Goal: Task Accomplishment & Management: Complete application form

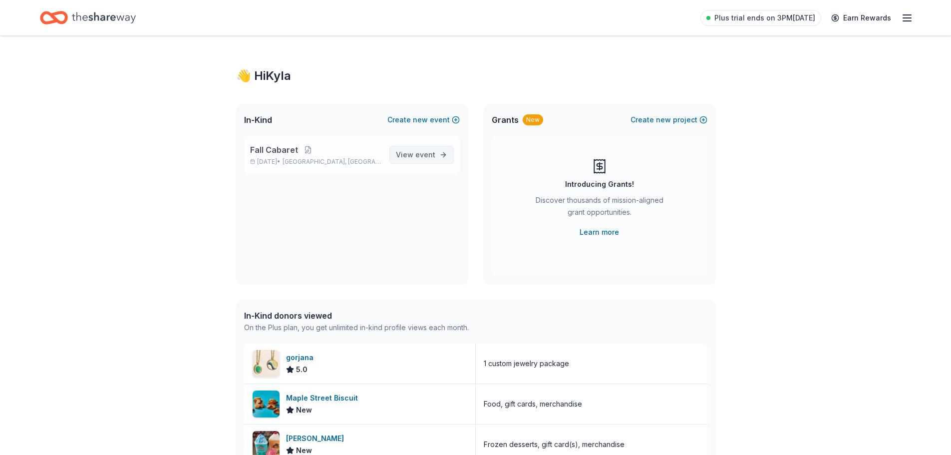
click at [431, 159] on span "View event" at bounding box center [415, 155] width 39 height 12
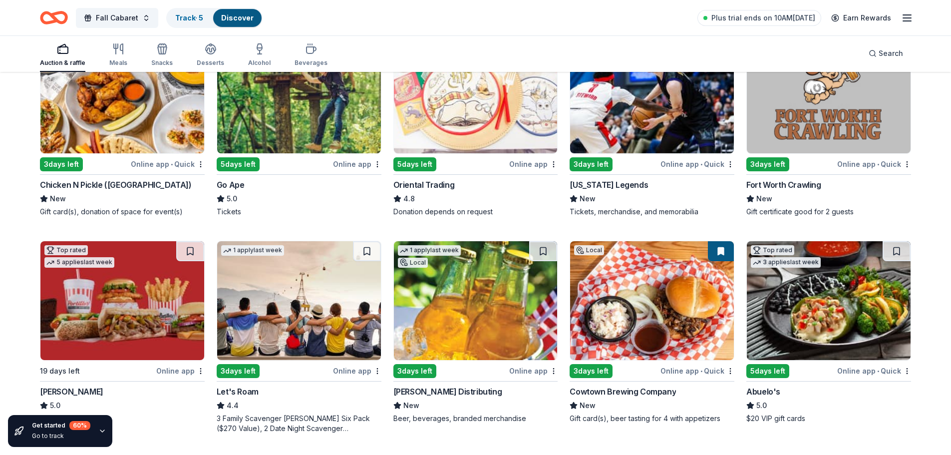
scroll to position [200, 0]
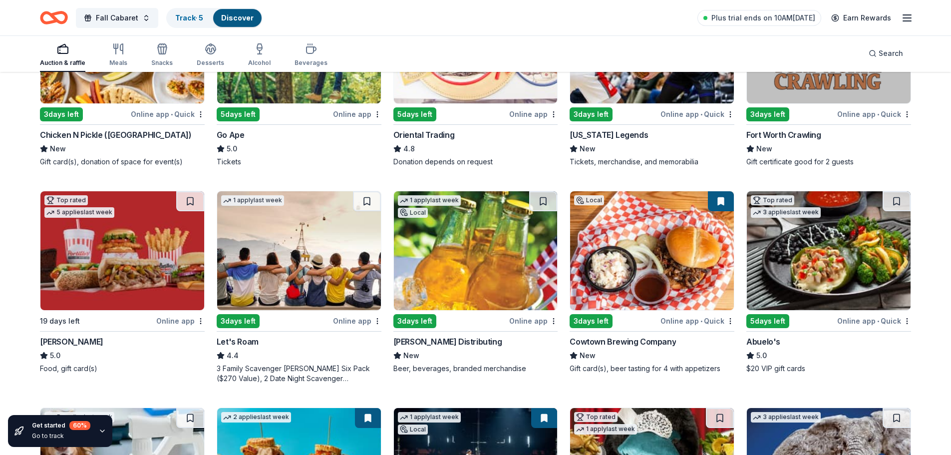
click at [780, 237] on img at bounding box center [829, 250] width 164 height 119
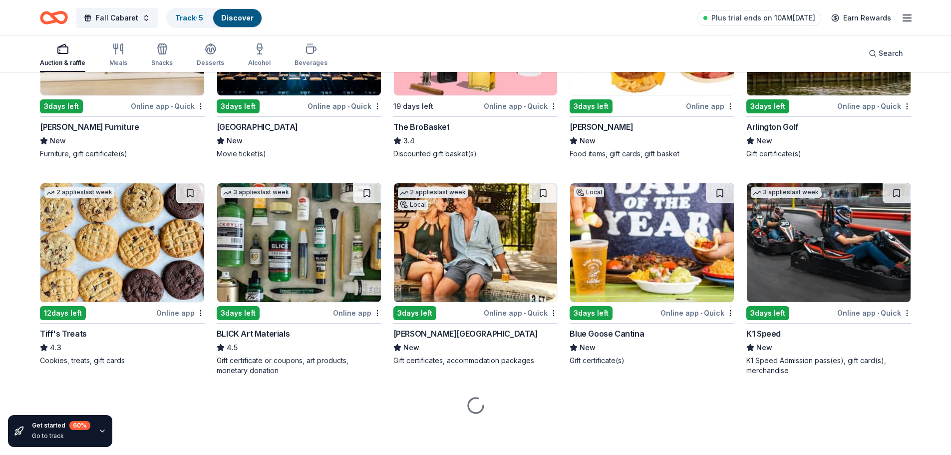
scroll to position [1912, 0]
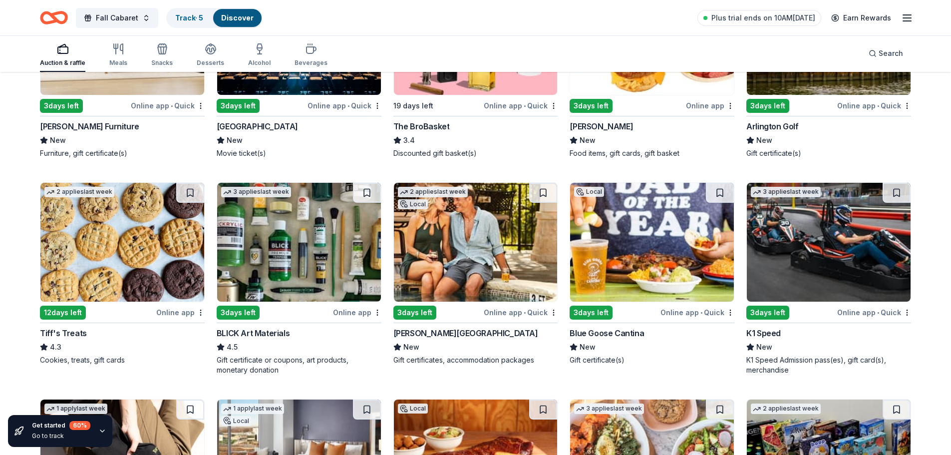
click at [467, 262] on img at bounding box center [476, 242] width 164 height 119
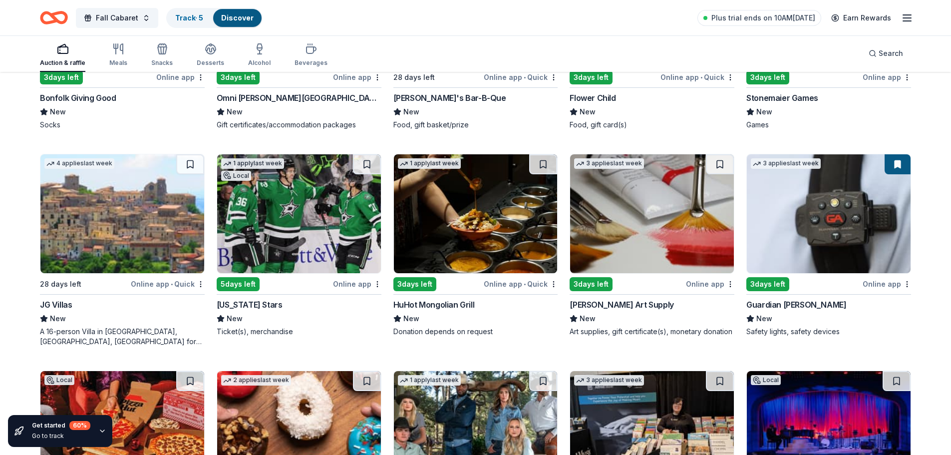
scroll to position [2411, 0]
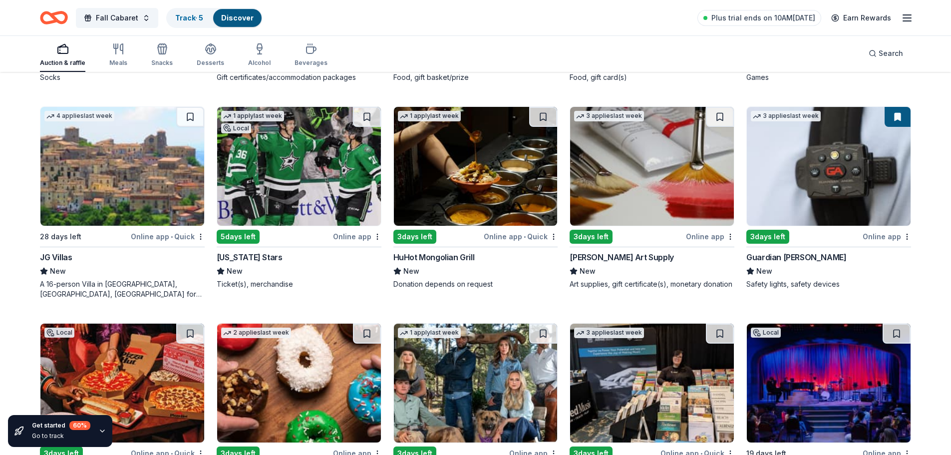
click at [284, 213] on img at bounding box center [299, 166] width 164 height 119
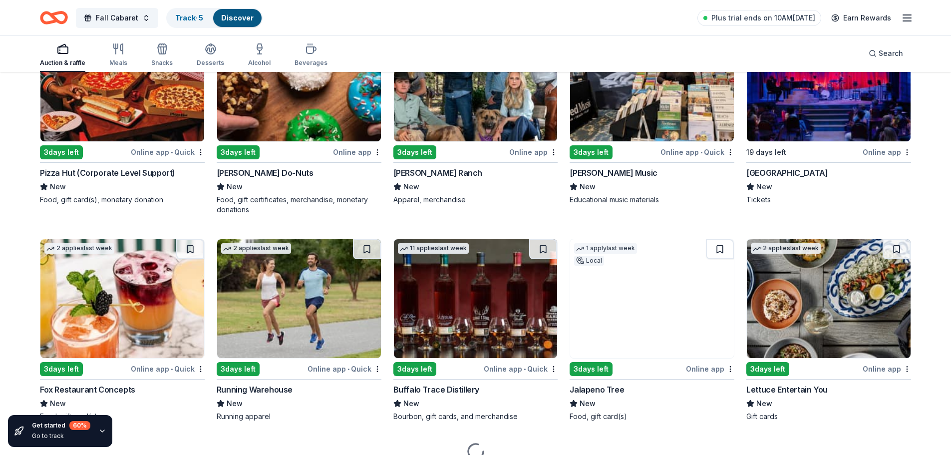
scroll to position [2758, 0]
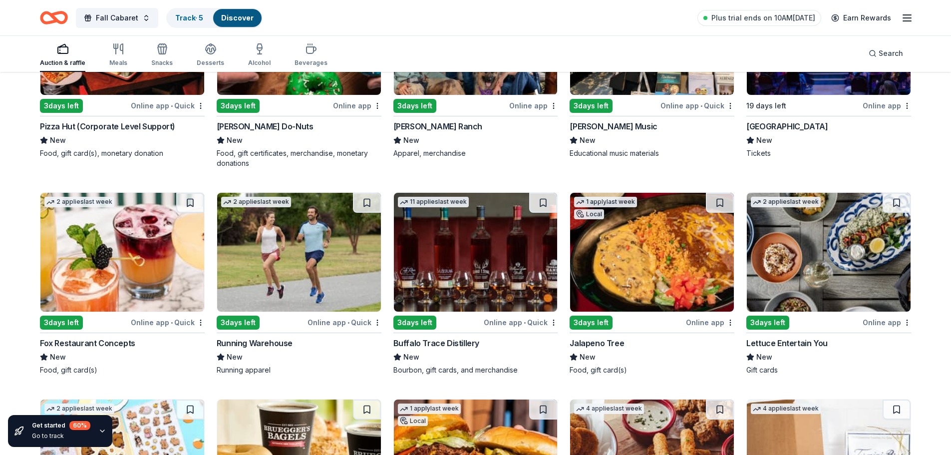
click at [294, 88] on img at bounding box center [299, 35] width 164 height 119
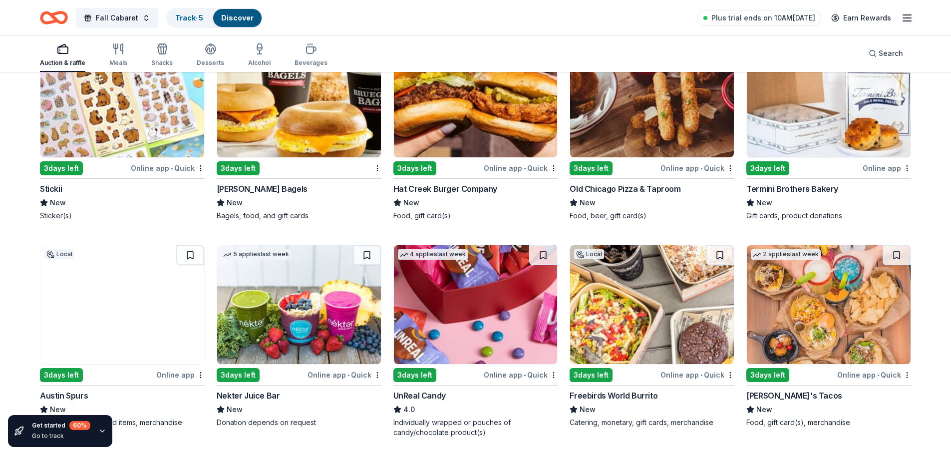
scroll to position [3182, 0]
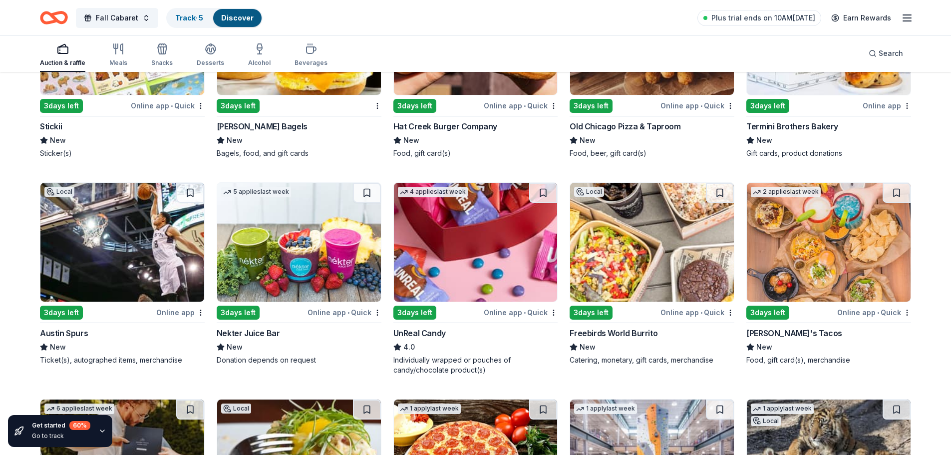
click at [777, 310] on div "3 days left" at bounding box center [767, 313] width 43 height 14
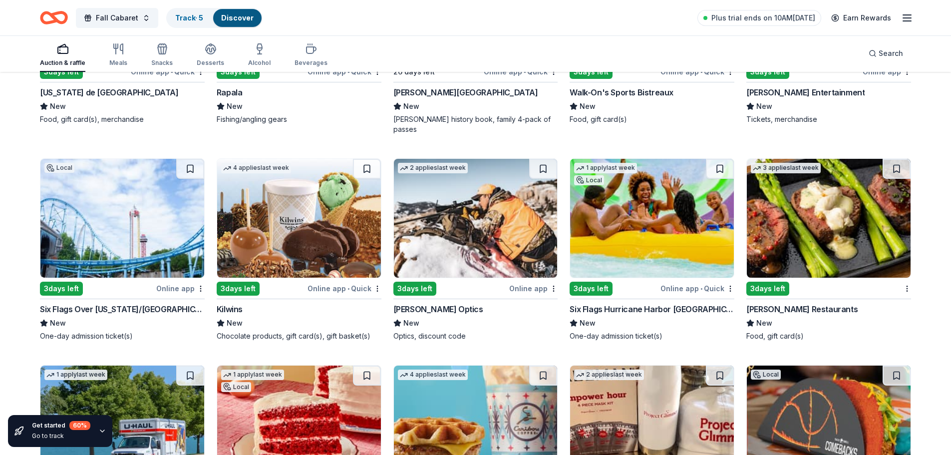
scroll to position [3855, 0]
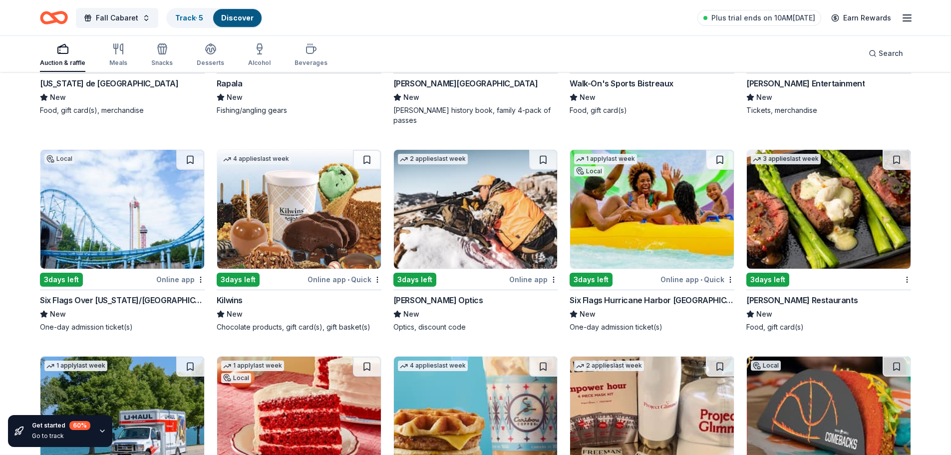
click at [157, 301] on div "Six Flags Over Texas/Hurricane Harbor (Arlington)" at bounding box center [122, 300] width 165 height 12
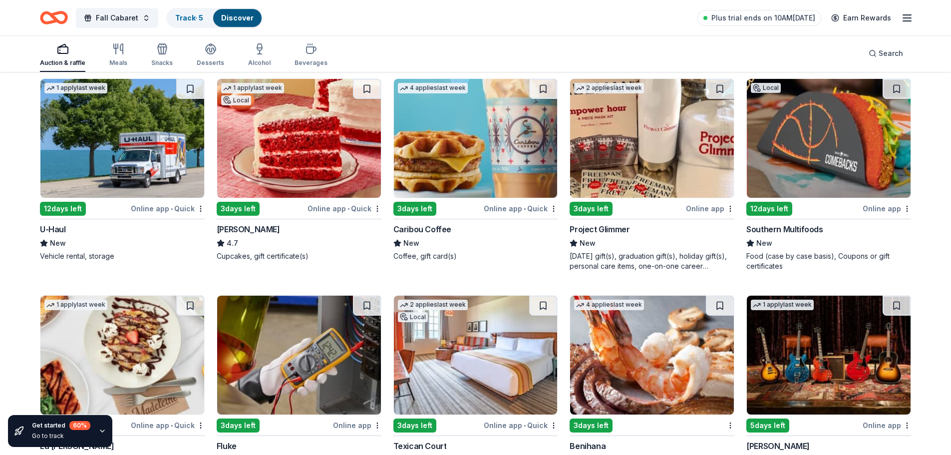
scroll to position [4128, 0]
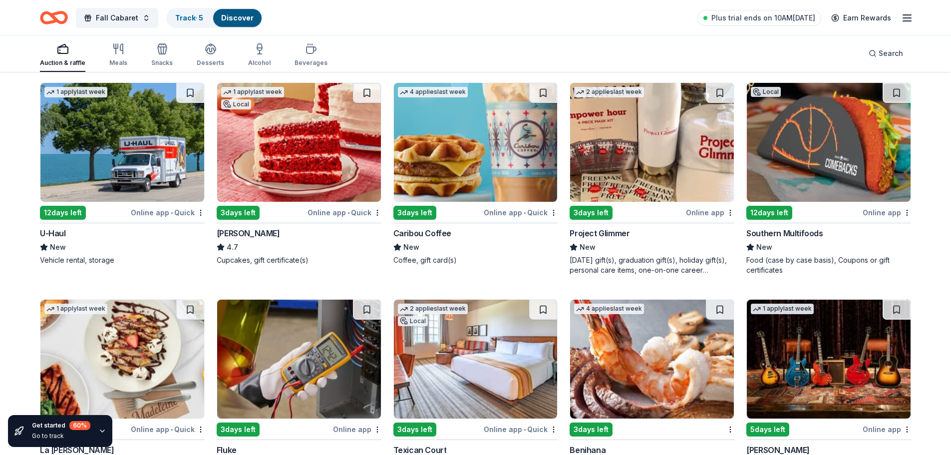
click at [288, 167] on img at bounding box center [299, 142] width 164 height 119
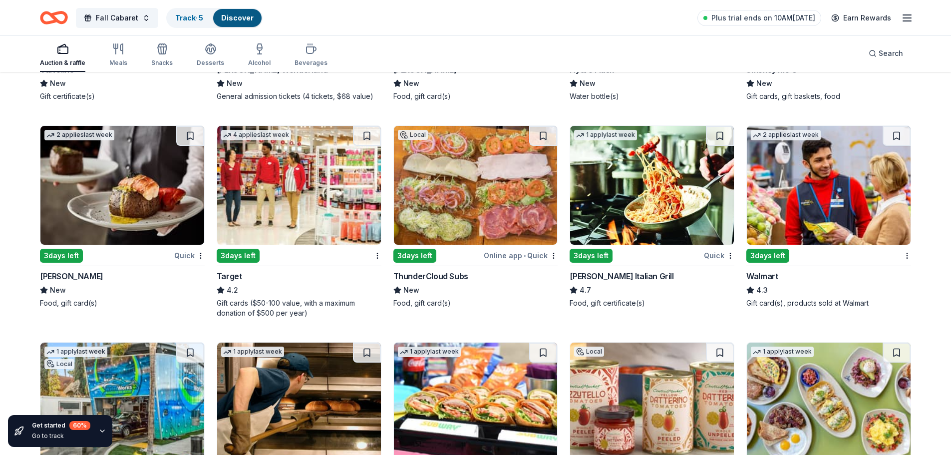
scroll to position [4975, 0]
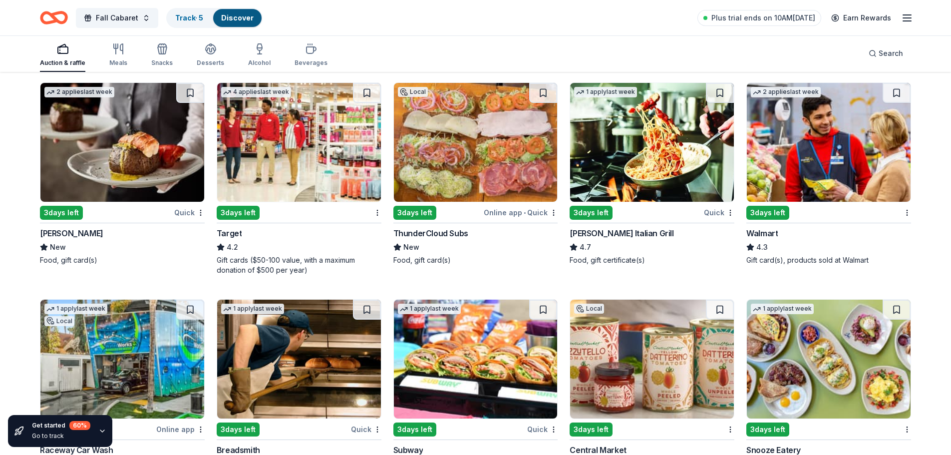
click at [277, 182] on img at bounding box center [299, 142] width 164 height 119
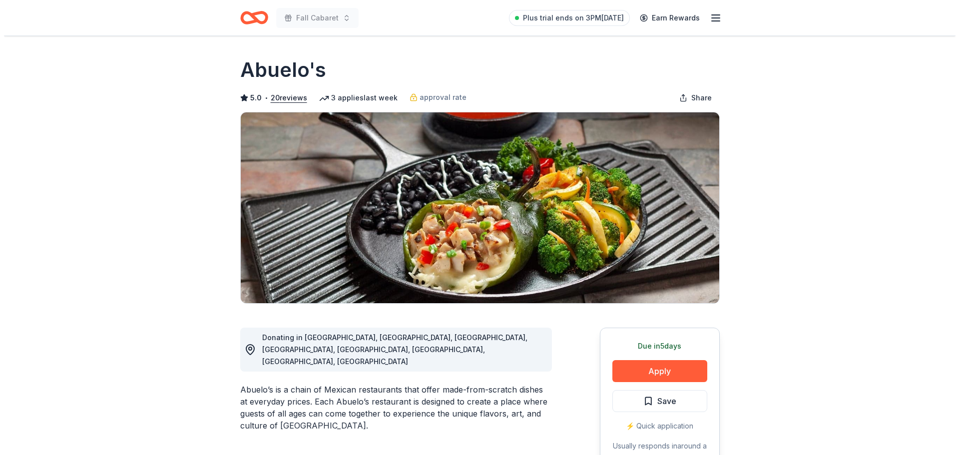
scroll to position [150, 0]
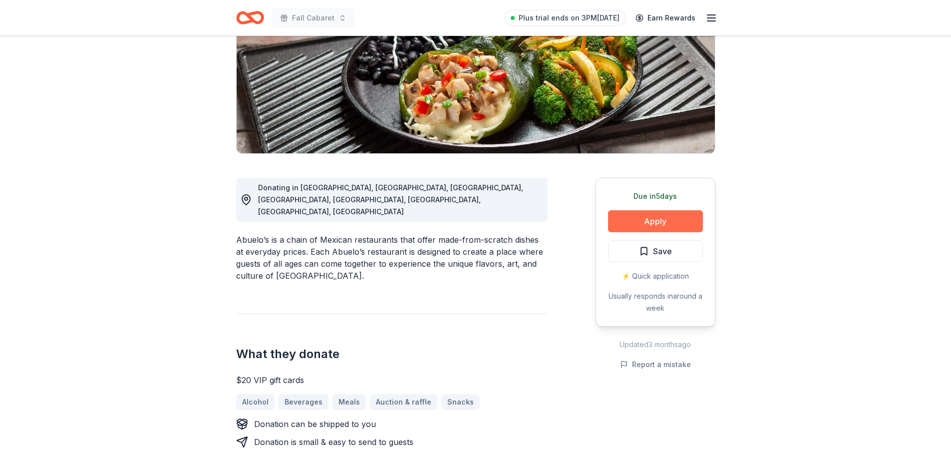
click at [643, 224] on button "Apply" at bounding box center [655, 221] width 95 height 22
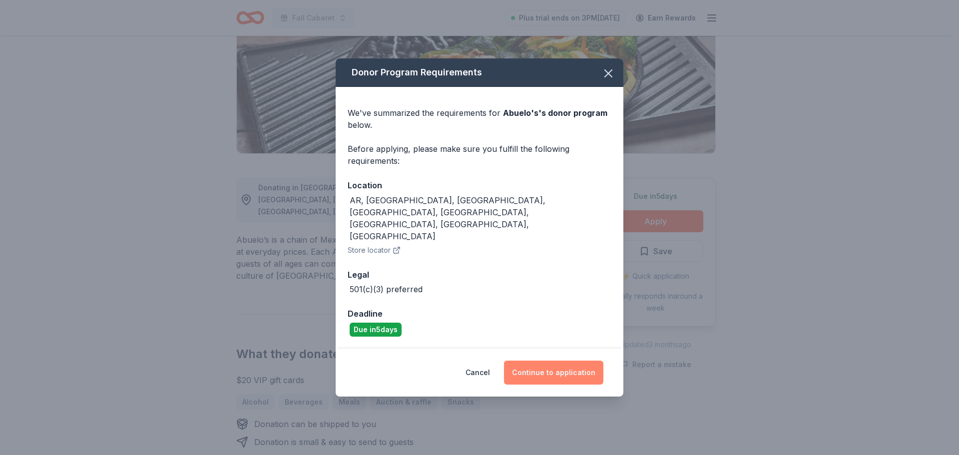
click at [535, 360] on button "Continue to application" at bounding box center [553, 372] width 99 height 24
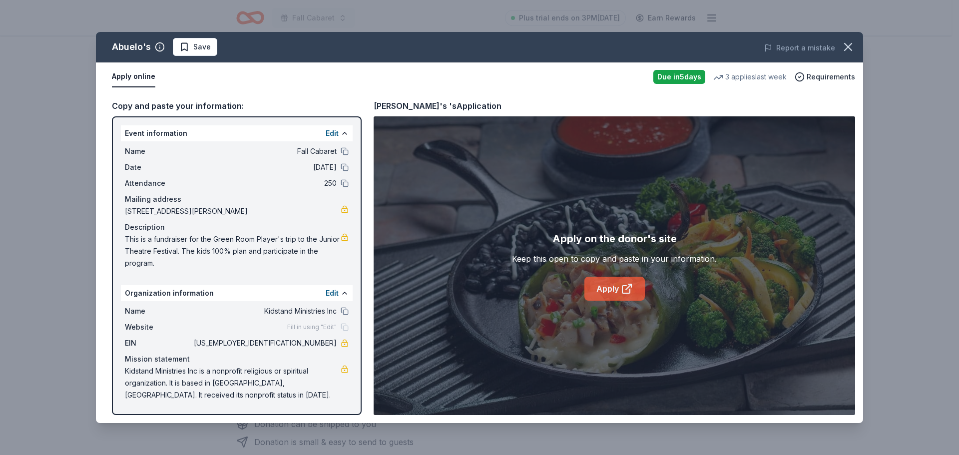
click at [604, 287] on link "Apply" at bounding box center [614, 289] width 60 height 24
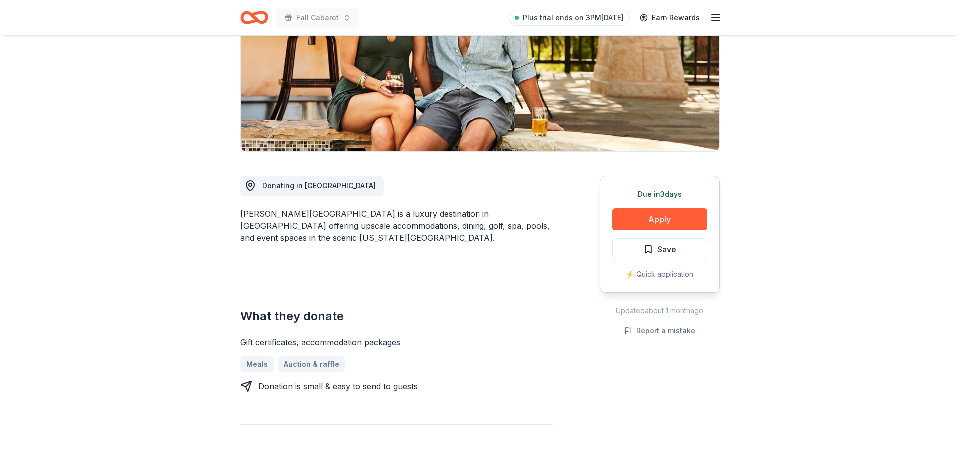
scroll to position [150, 0]
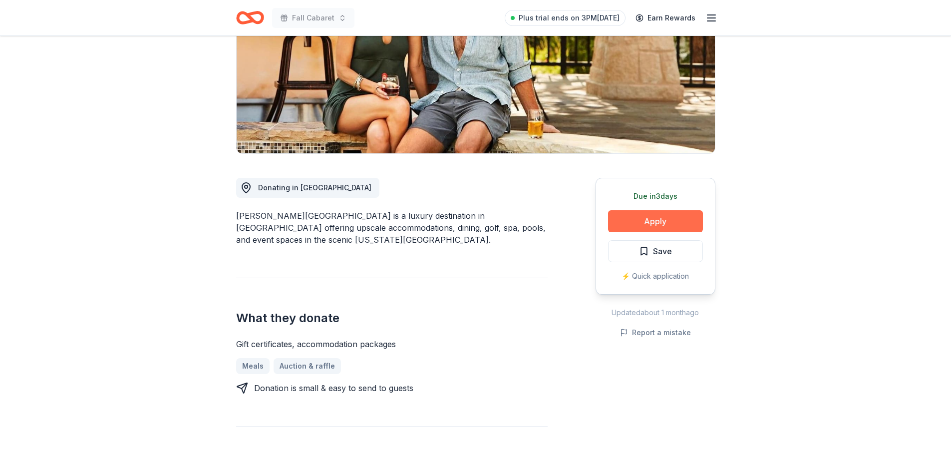
click at [629, 218] on button "Apply" at bounding box center [655, 221] width 95 height 22
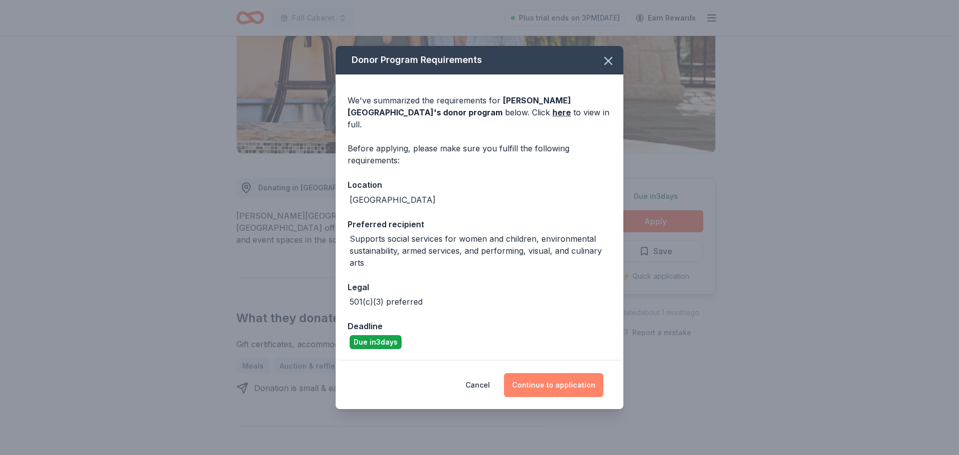
click at [570, 385] on button "Continue to application" at bounding box center [553, 385] width 99 height 24
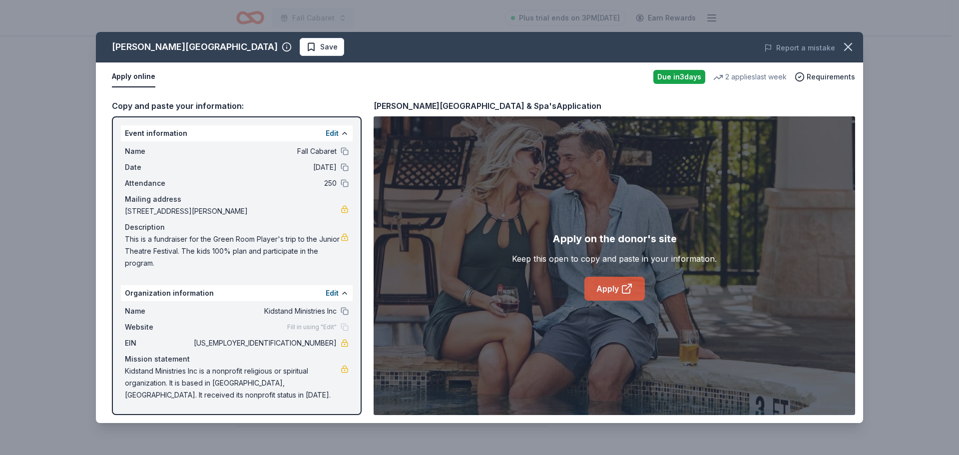
click at [615, 293] on link "Apply" at bounding box center [614, 289] width 60 height 24
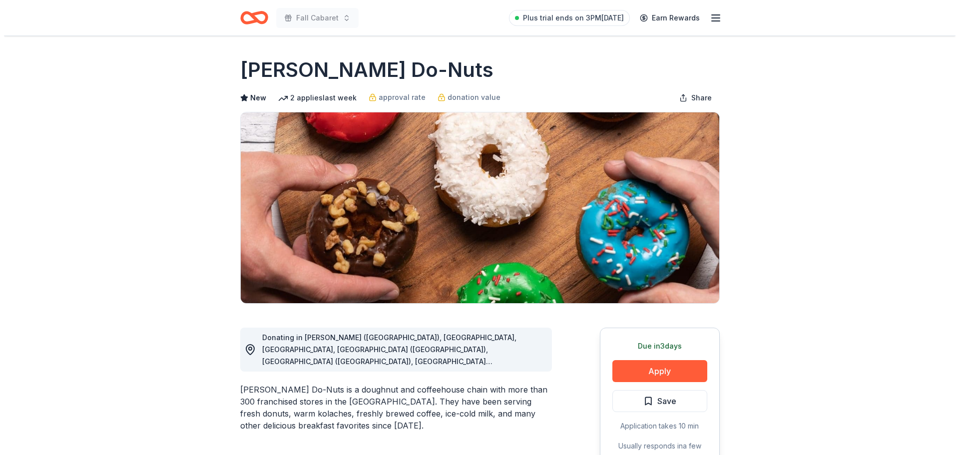
scroll to position [250, 0]
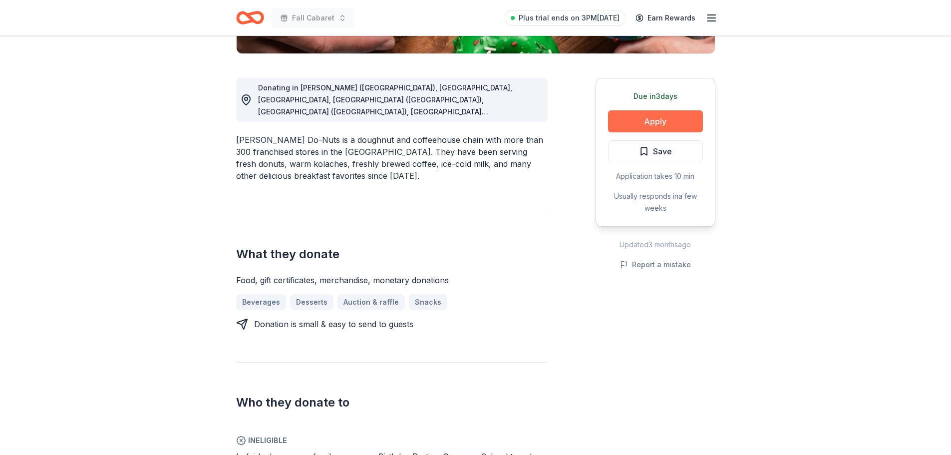
click at [662, 119] on button "Apply" at bounding box center [655, 121] width 95 height 22
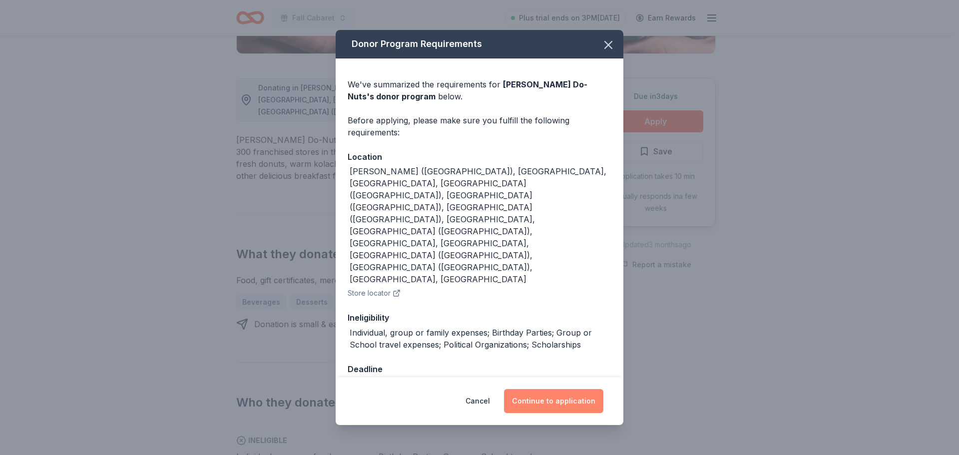
click at [566, 389] on button "Continue to application" at bounding box center [553, 401] width 99 height 24
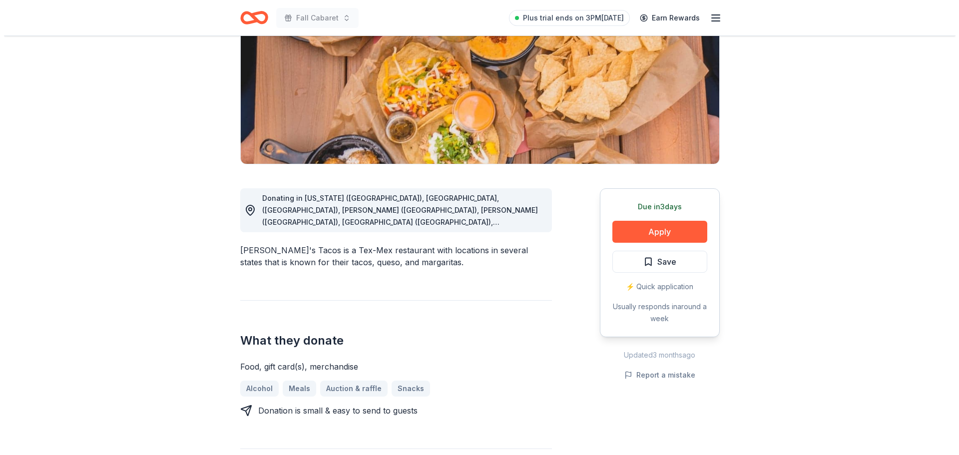
scroll to position [150, 0]
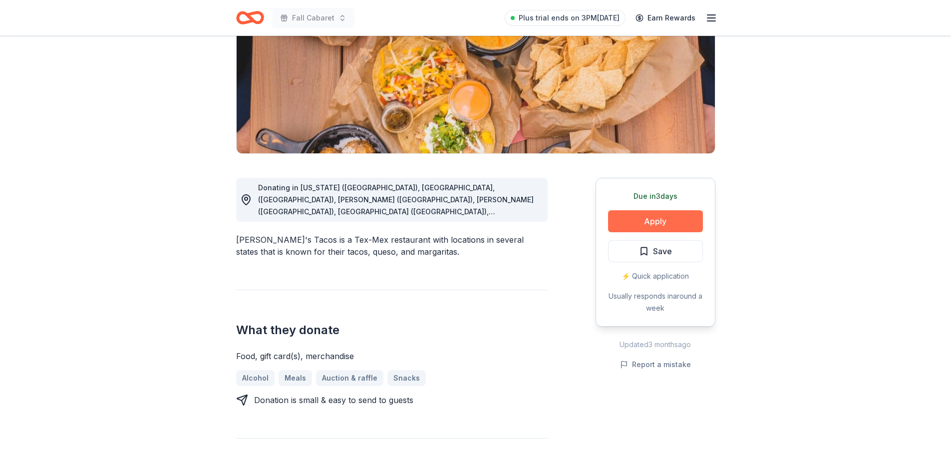
click at [678, 221] on button "Apply" at bounding box center [655, 221] width 95 height 22
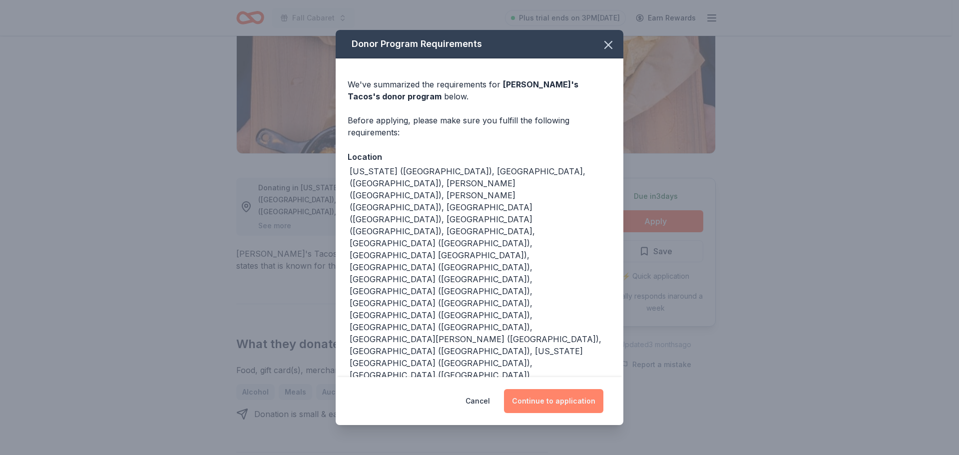
click at [533, 389] on button "Continue to application" at bounding box center [553, 401] width 99 height 24
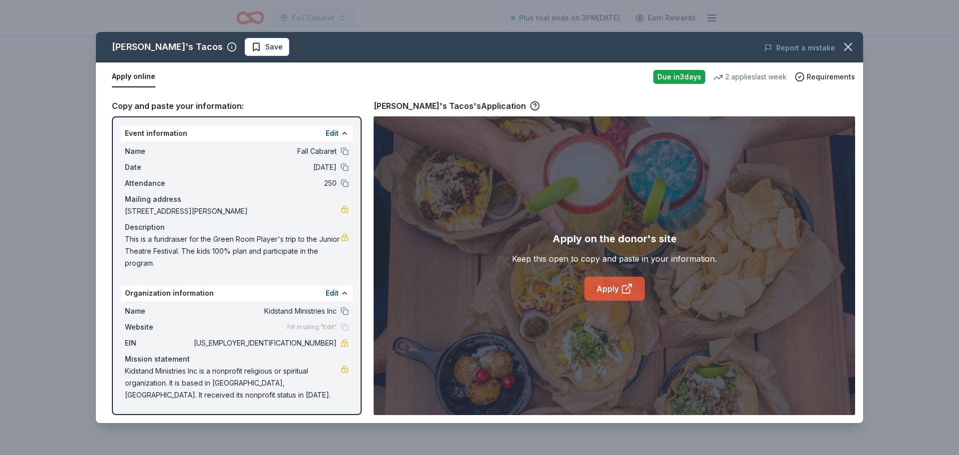
click at [614, 288] on link "Apply" at bounding box center [614, 289] width 60 height 24
click at [621, 286] on icon at bounding box center [627, 289] width 12 height 12
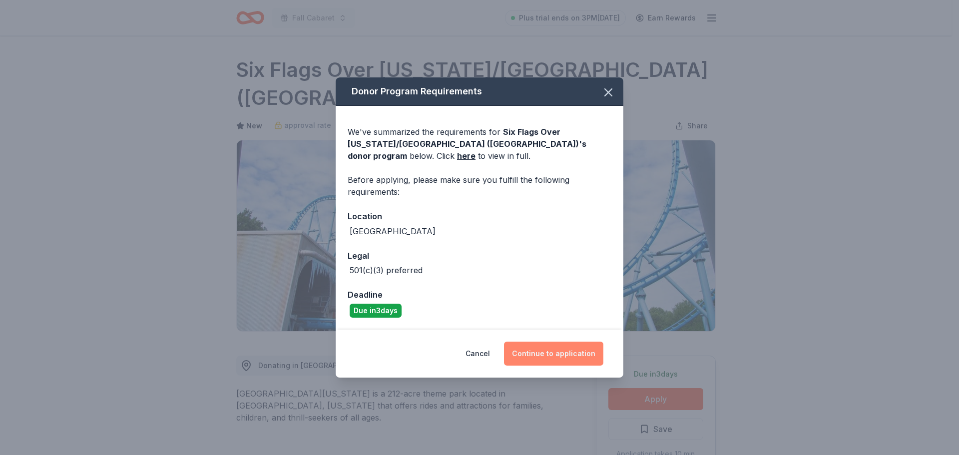
click at [546, 357] on button "Continue to application" at bounding box center [553, 353] width 99 height 24
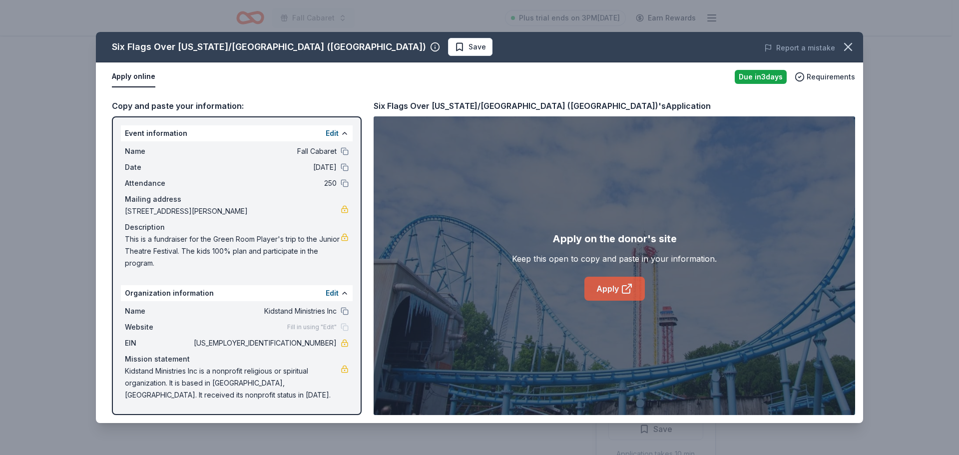
click at [607, 288] on link "Apply" at bounding box center [614, 289] width 60 height 24
click at [849, 44] on icon "button" at bounding box center [848, 47] width 14 height 14
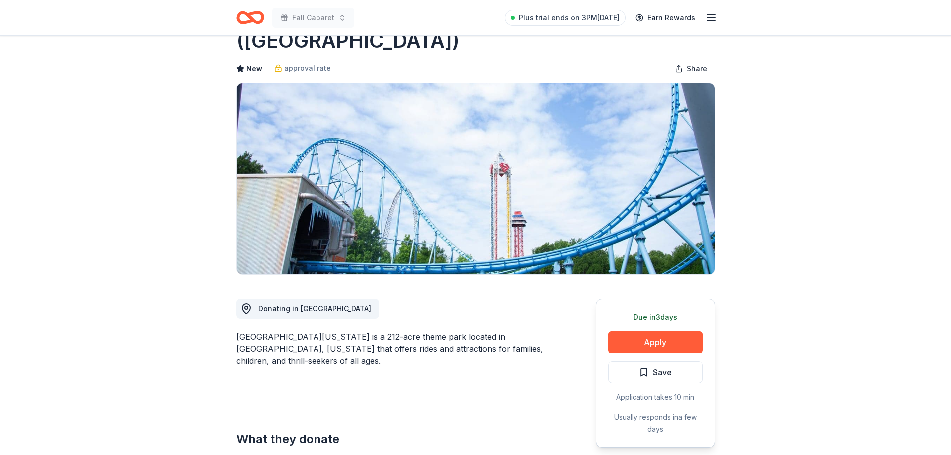
scroll to position [200, 0]
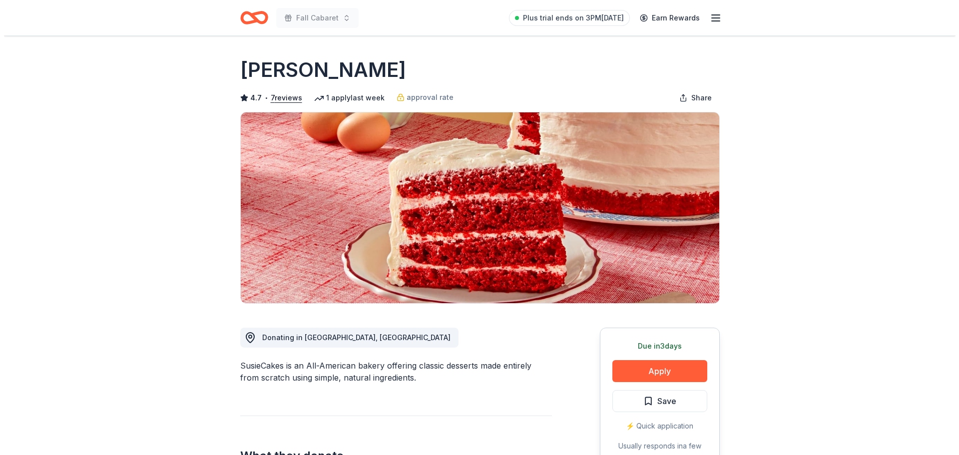
scroll to position [50, 0]
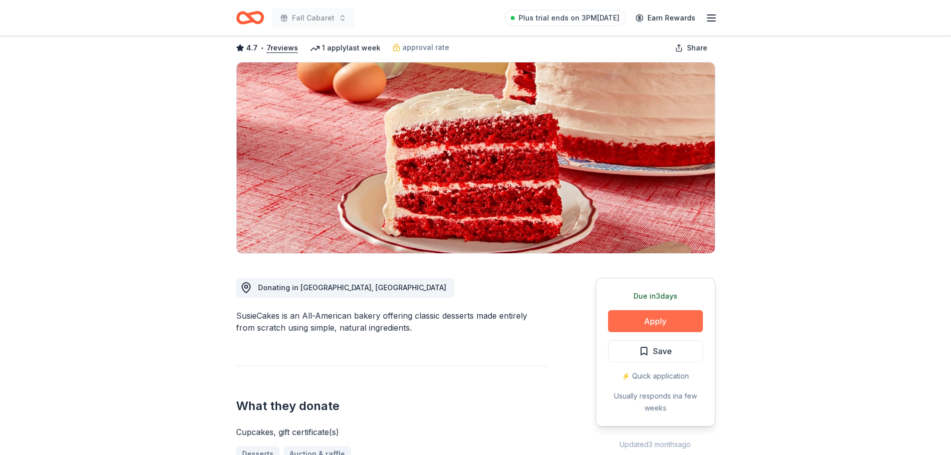
click at [668, 320] on button "Apply" at bounding box center [655, 321] width 95 height 22
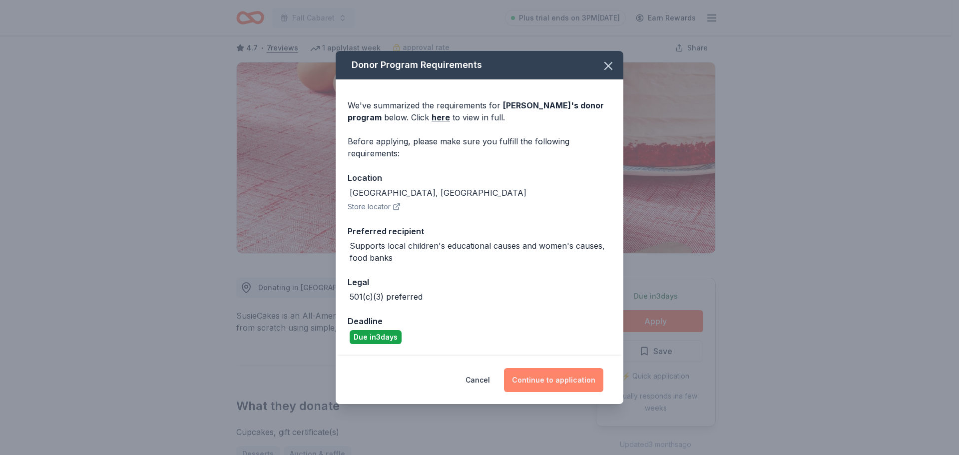
click at [568, 375] on button "Continue to application" at bounding box center [553, 380] width 99 height 24
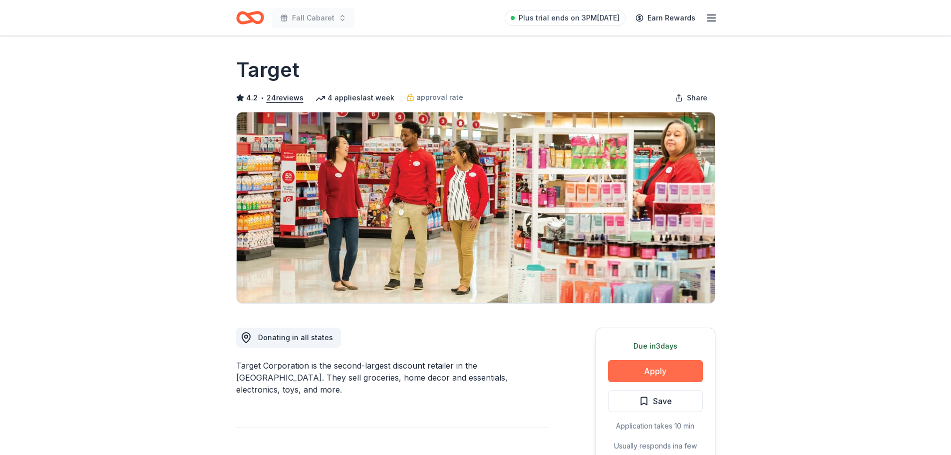
click at [685, 369] on button "Apply" at bounding box center [655, 371] width 95 height 22
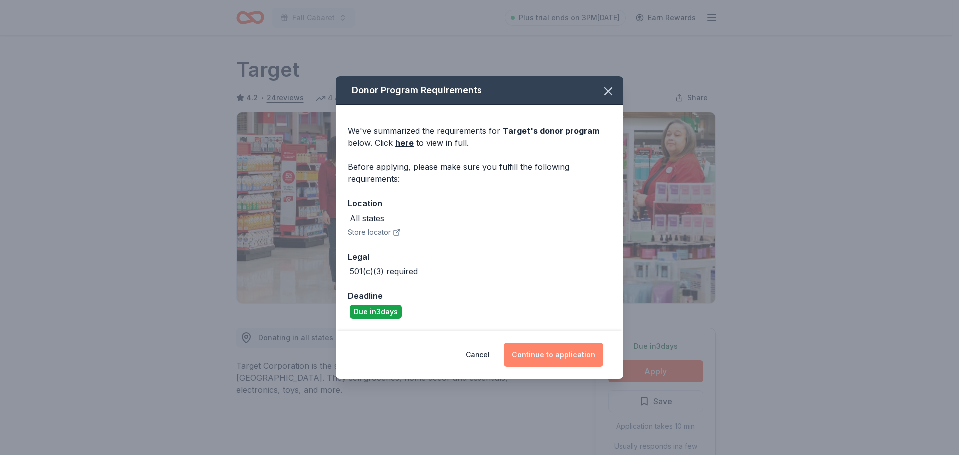
click at [556, 357] on button "Continue to application" at bounding box center [553, 354] width 99 height 24
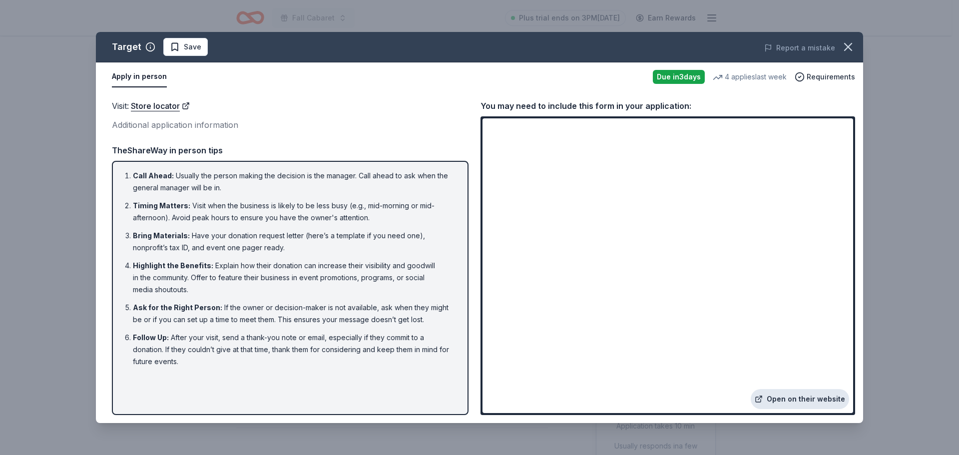
click at [790, 400] on link "Open on their website" at bounding box center [799, 399] width 98 height 20
